Goal: Navigation & Orientation: Find specific page/section

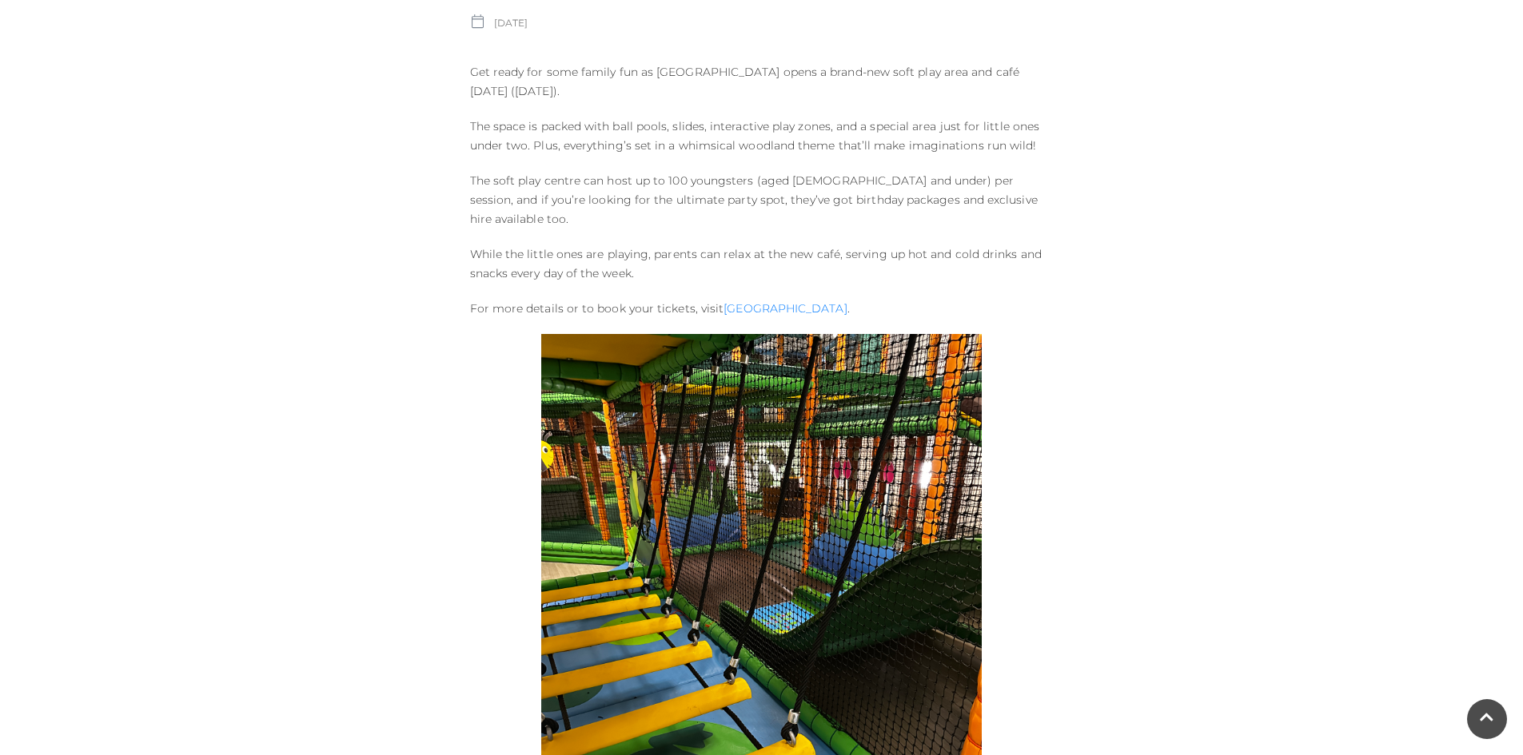
scroll to position [719, 0]
click at [762, 302] on link "[GEOGRAPHIC_DATA]" at bounding box center [784, 309] width 123 height 14
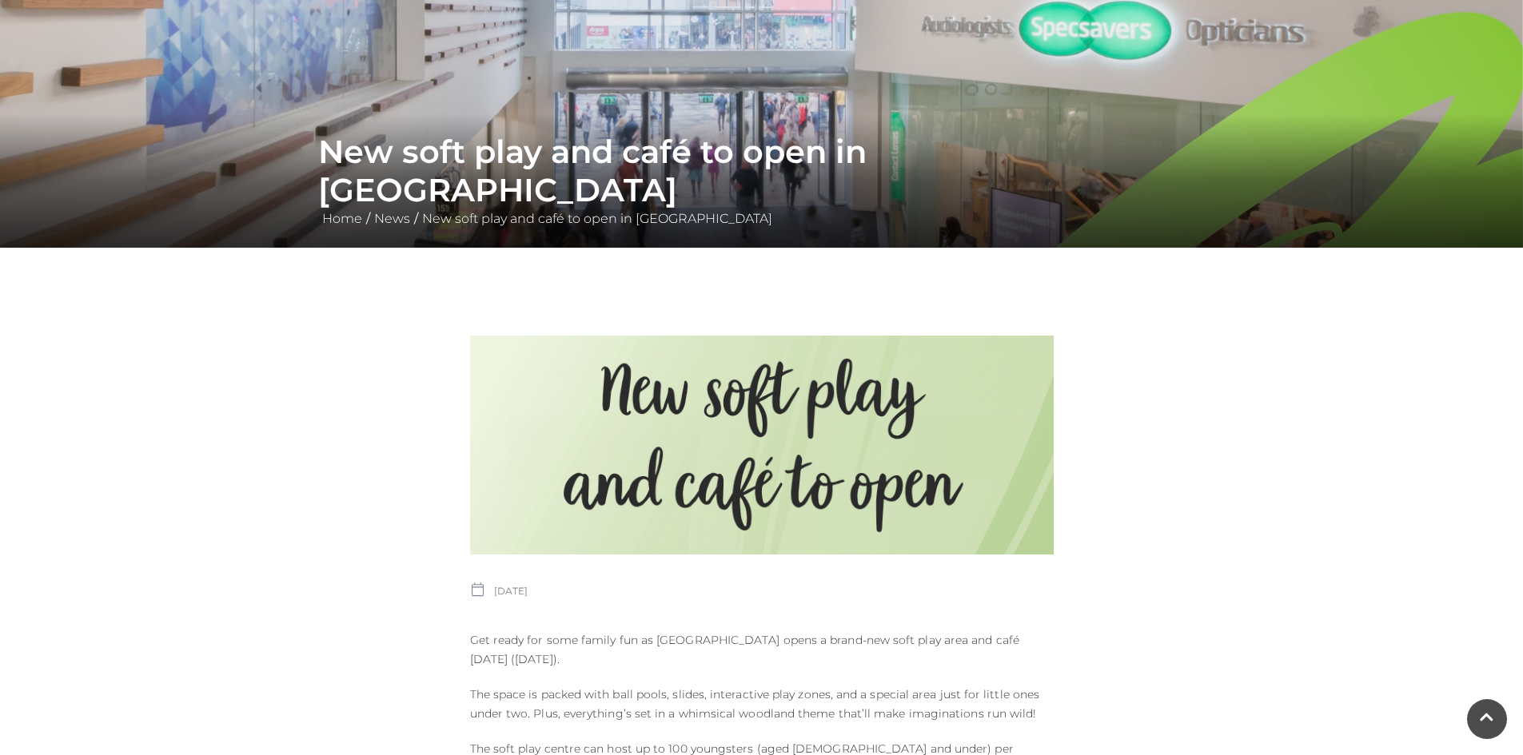
scroll to position [0, 0]
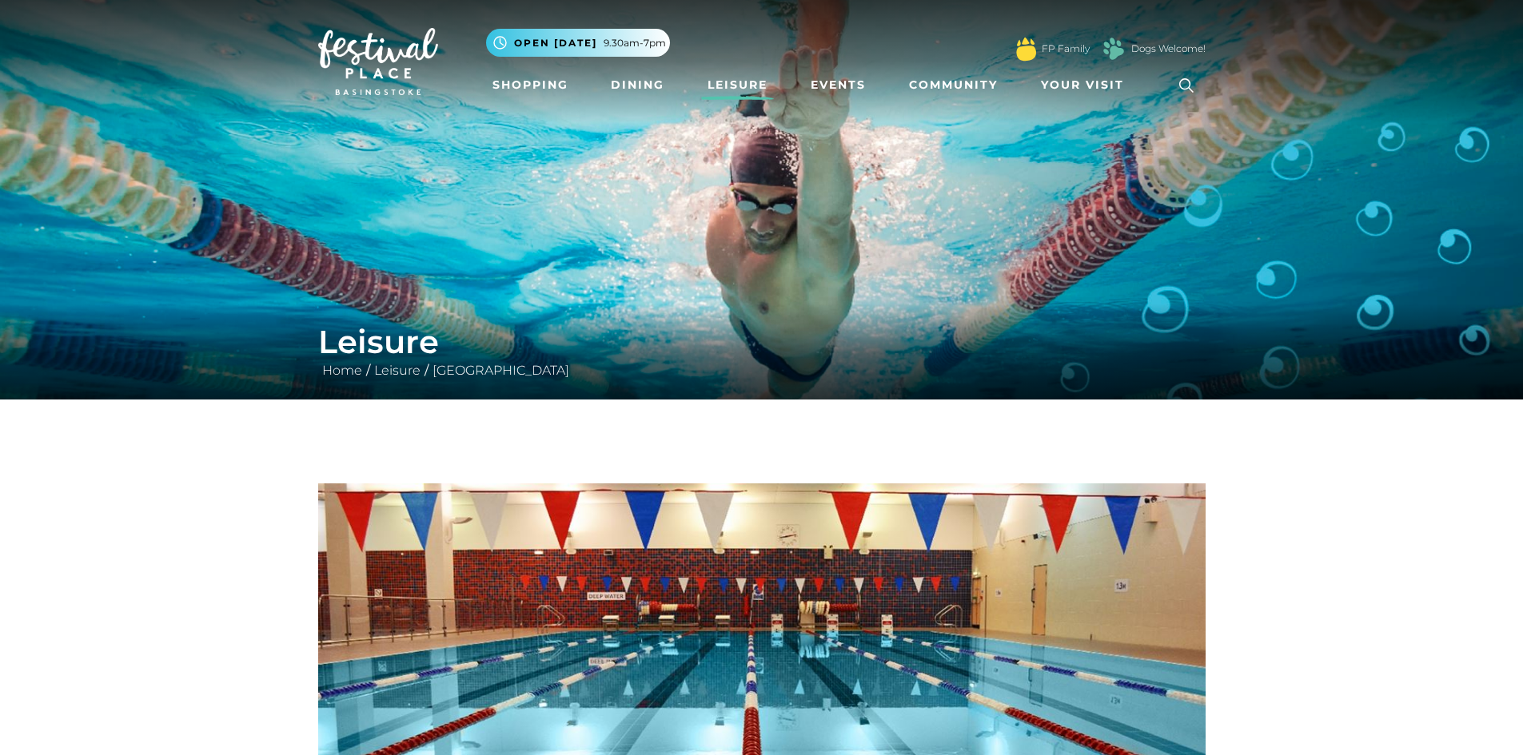
click at [750, 89] on link "Leisure" at bounding box center [737, 85] width 73 height 30
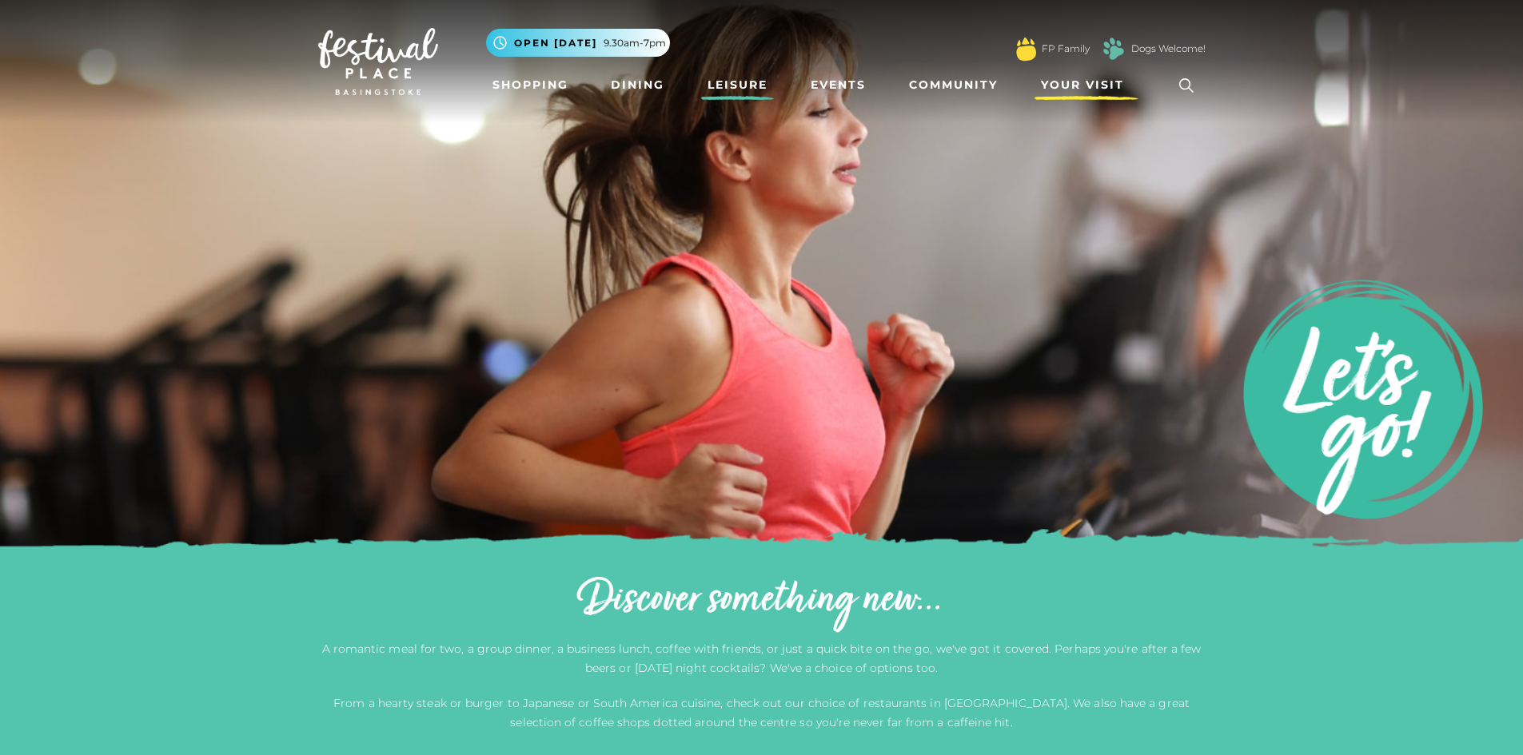
click at [1069, 88] on span "Your Visit" at bounding box center [1082, 85] width 83 height 17
